Goal: Information Seeking & Learning: Learn about a topic

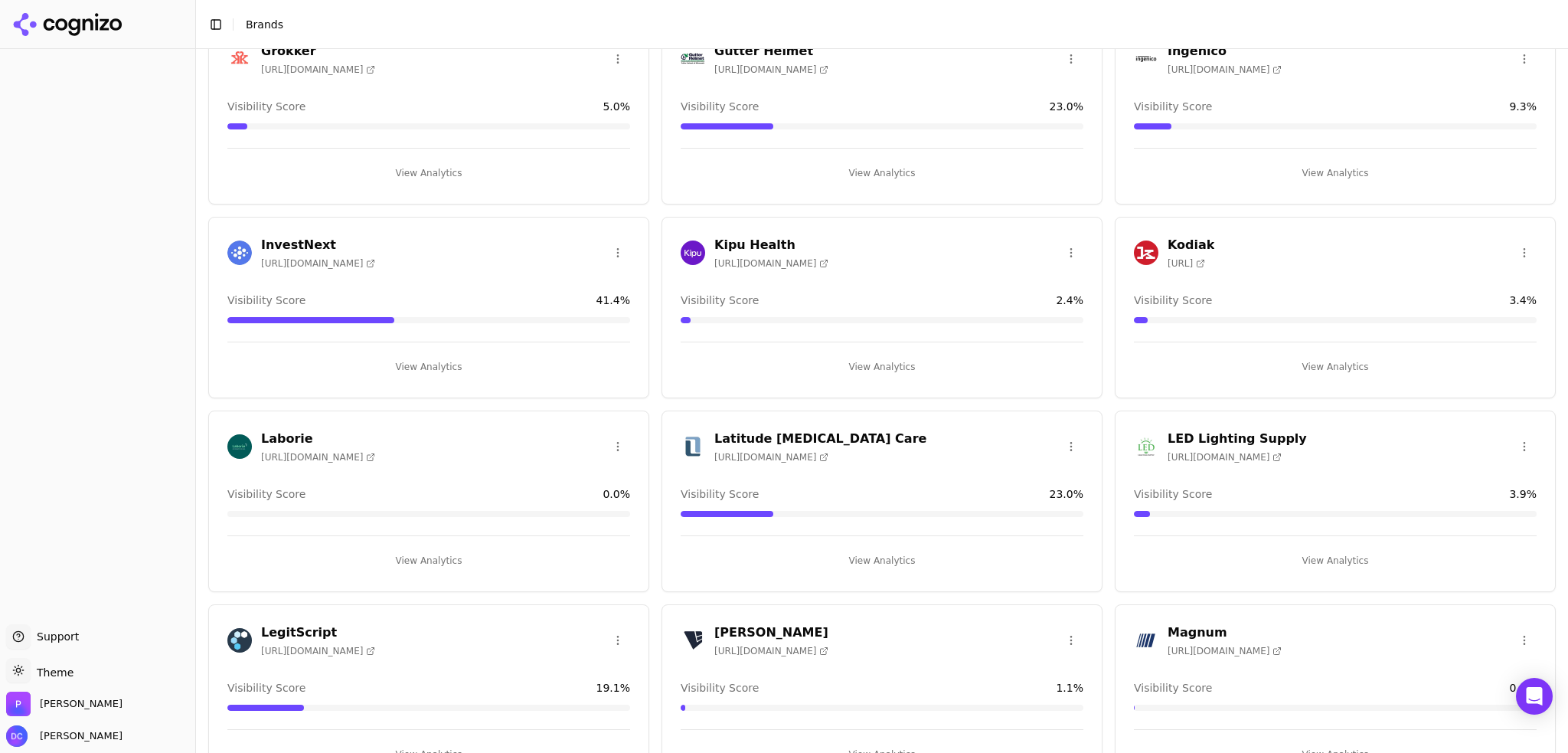
scroll to position [1786, 0]
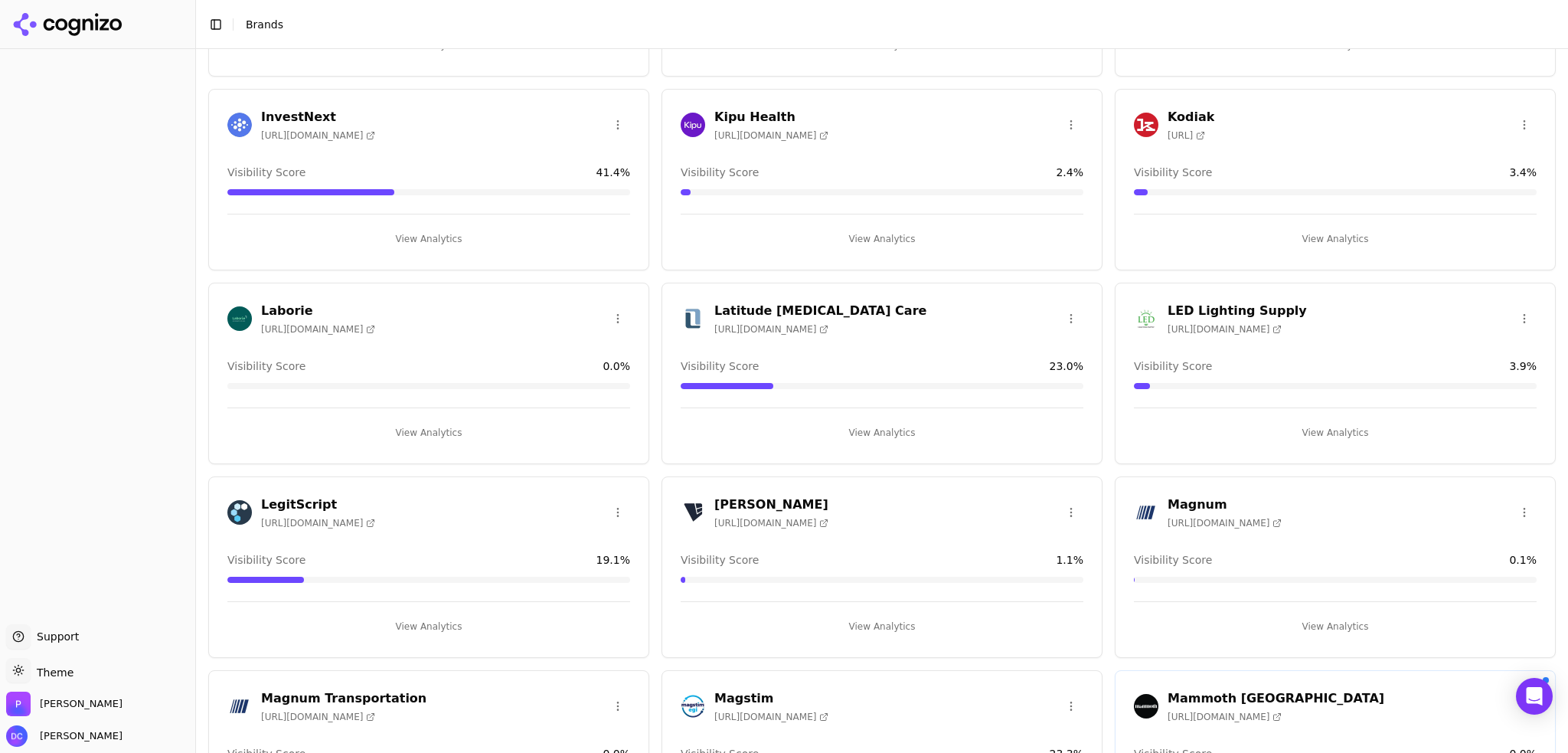
click at [423, 425] on button "View Analytics" at bounding box center [428, 433] width 402 height 24
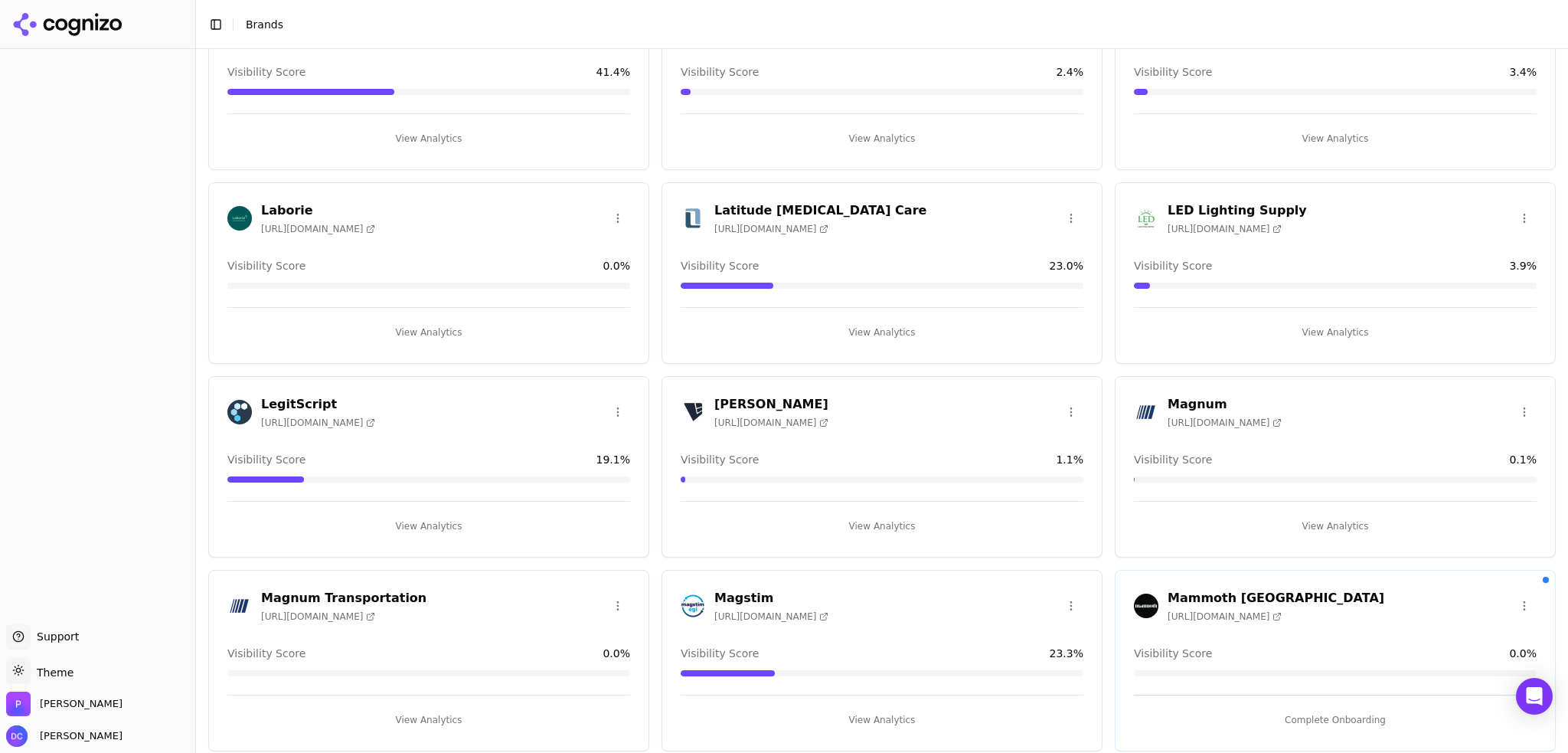
scroll to position [1914, 0]
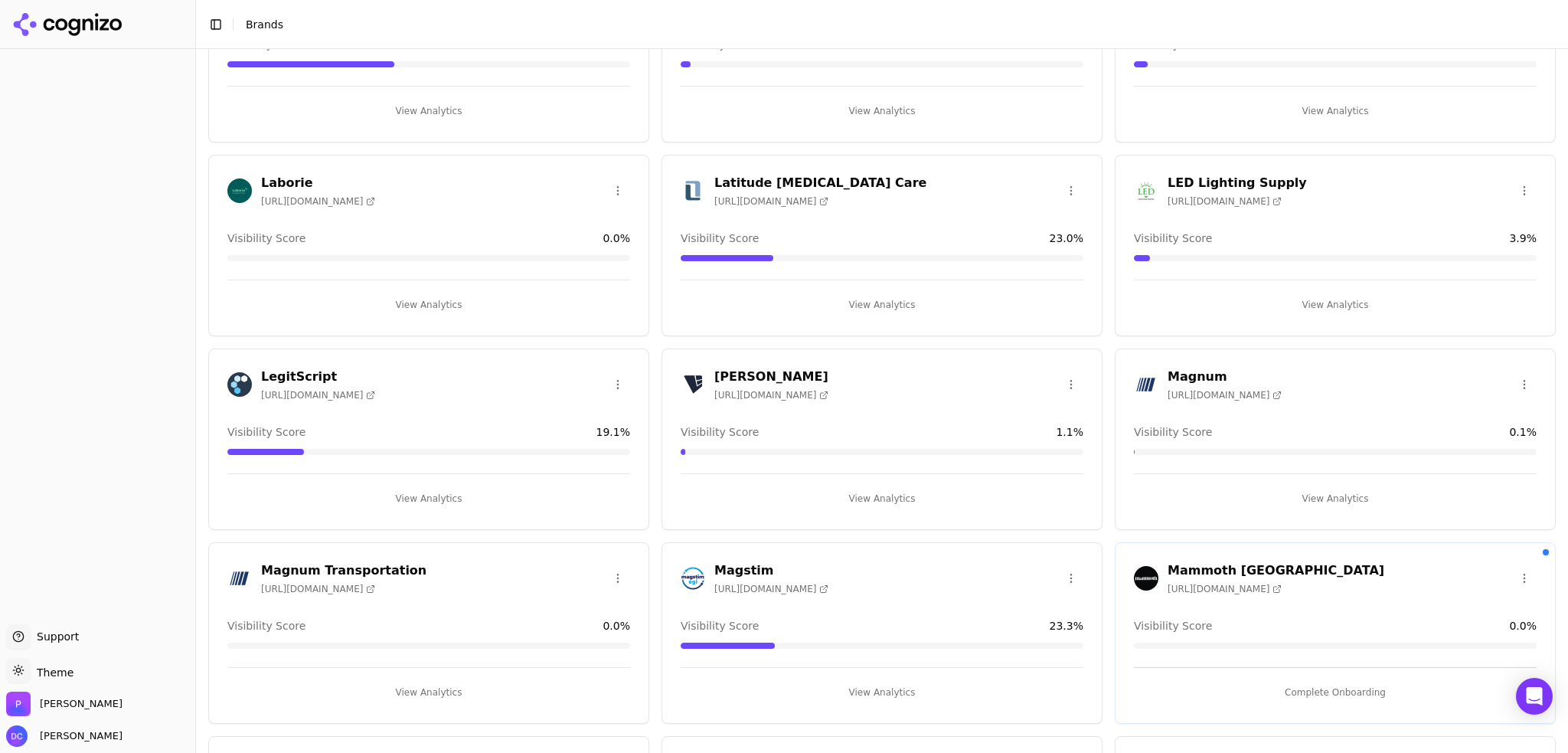
click at [414, 298] on button "View Analytics" at bounding box center [428, 305] width 402 height 24
